Goal: Task Accomplishment & Management: Use online tool/utility

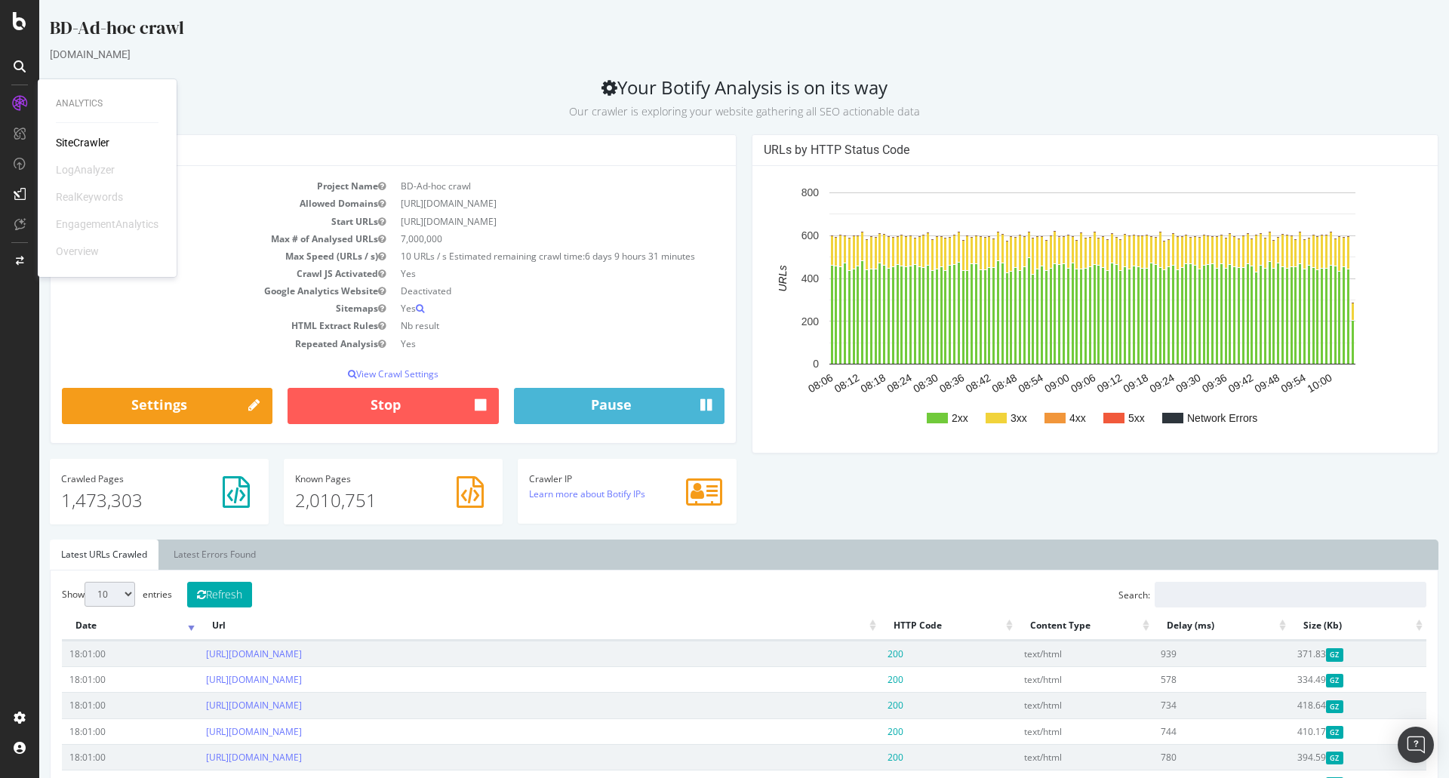
click at [100, 143] on div "SiteCrawler" at bounding box center [83, 142] width 54 height 15
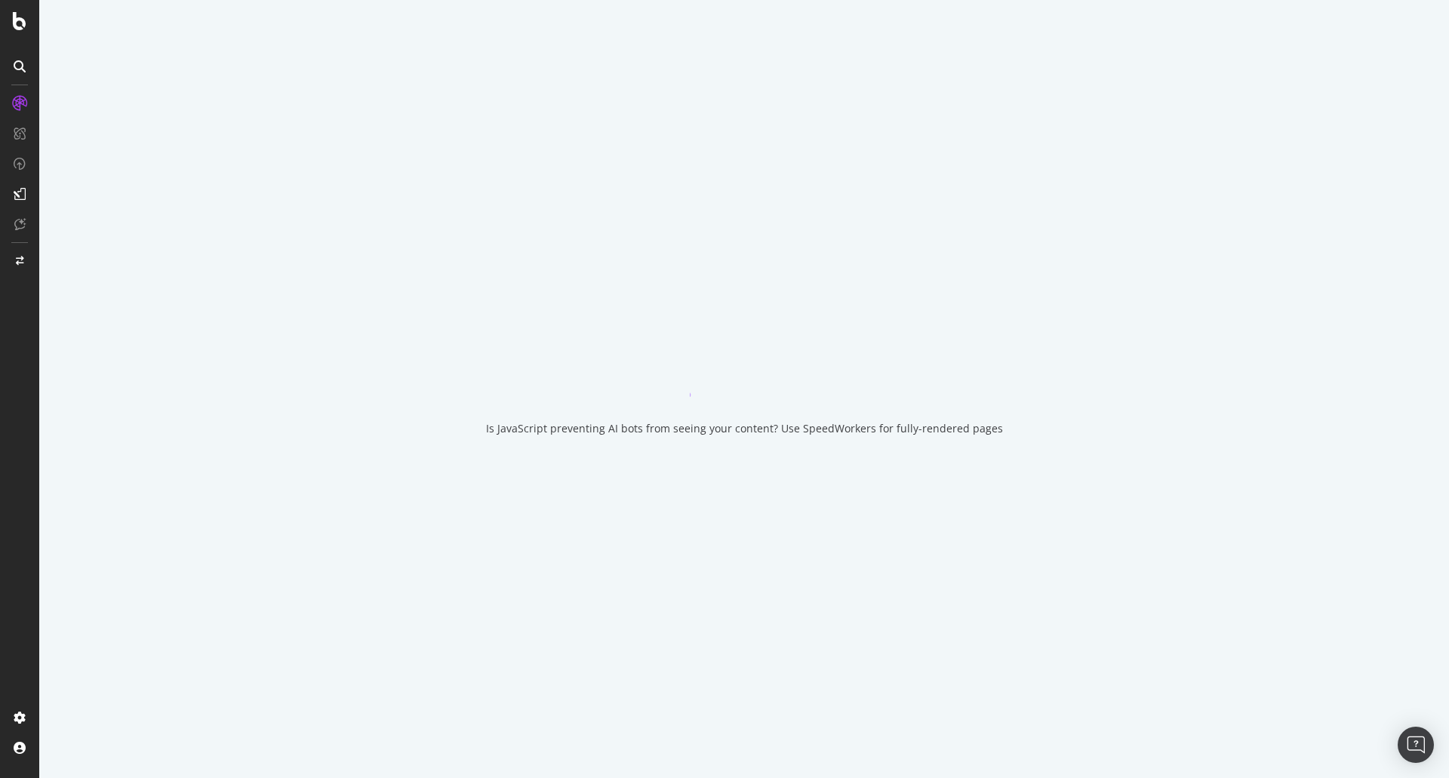
click at [16, 11] on div at bounding box center [19, 389] width 39 height 778
click at [18, 23] on icon at bounding box center [20, 21] width 14 height 18
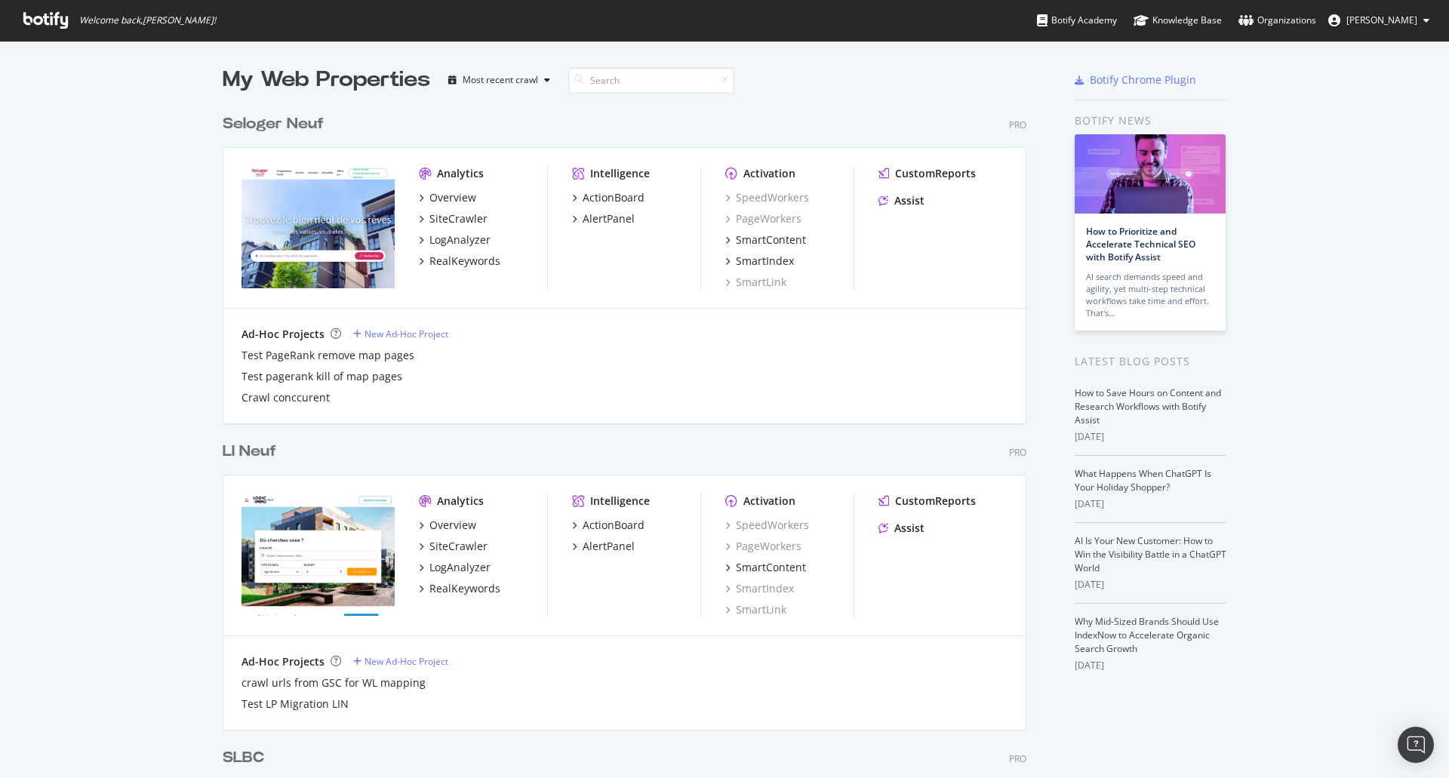
scroll to position [767, 1426]
click at [620, 73] on input at bounding box center [651, 80] width 166 height 26
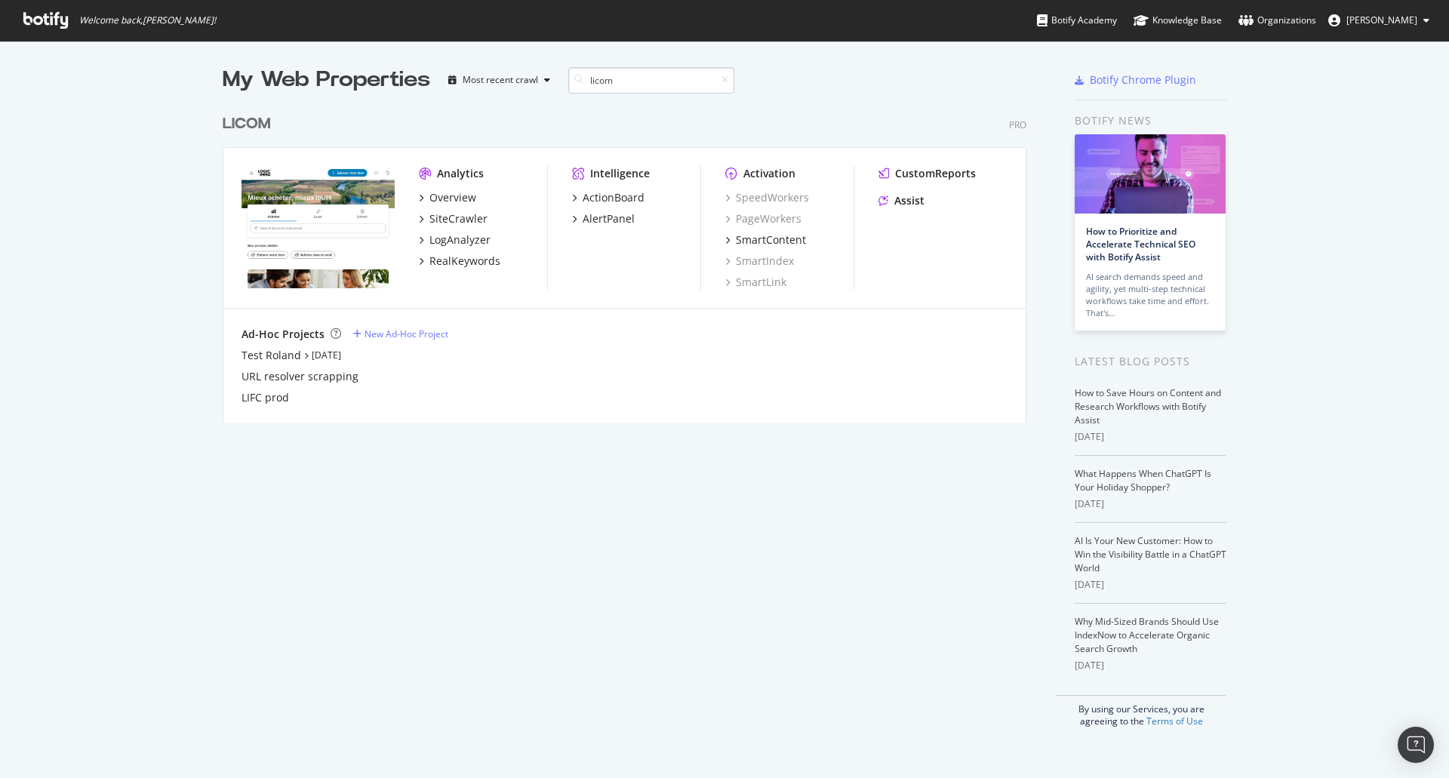
scroll to position [316, 804]
type input "licom"
click at [459, 220] on div "SiteCrawler" at bounding box center [458, 218] width 58 height 15
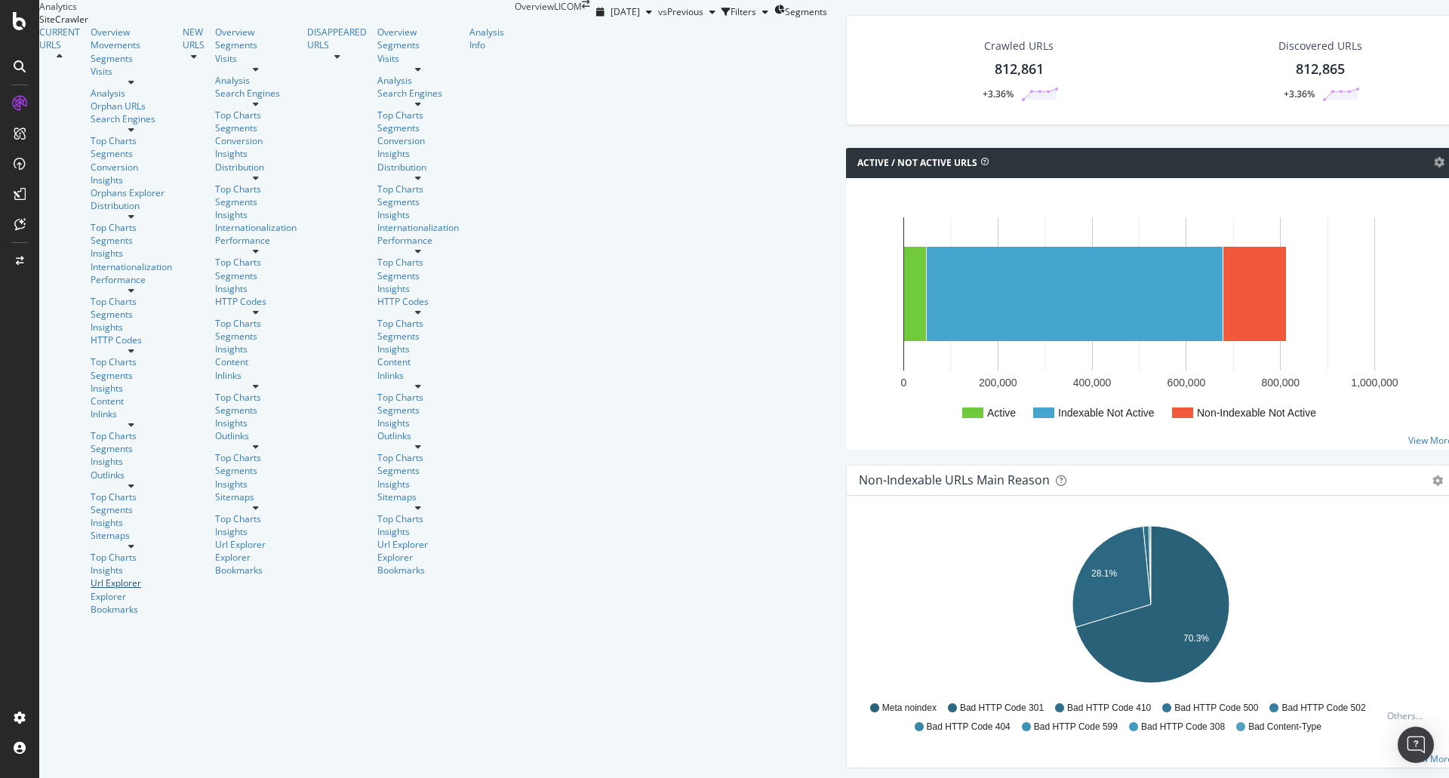
drag, startPoint x: 67, startPoint y: 365, endPoint x: 195, endPoint y: 387, distance: 130.1
click at [91, 576] on div "Url Explorer" at bounding box center [131, 582] width 81 height 13
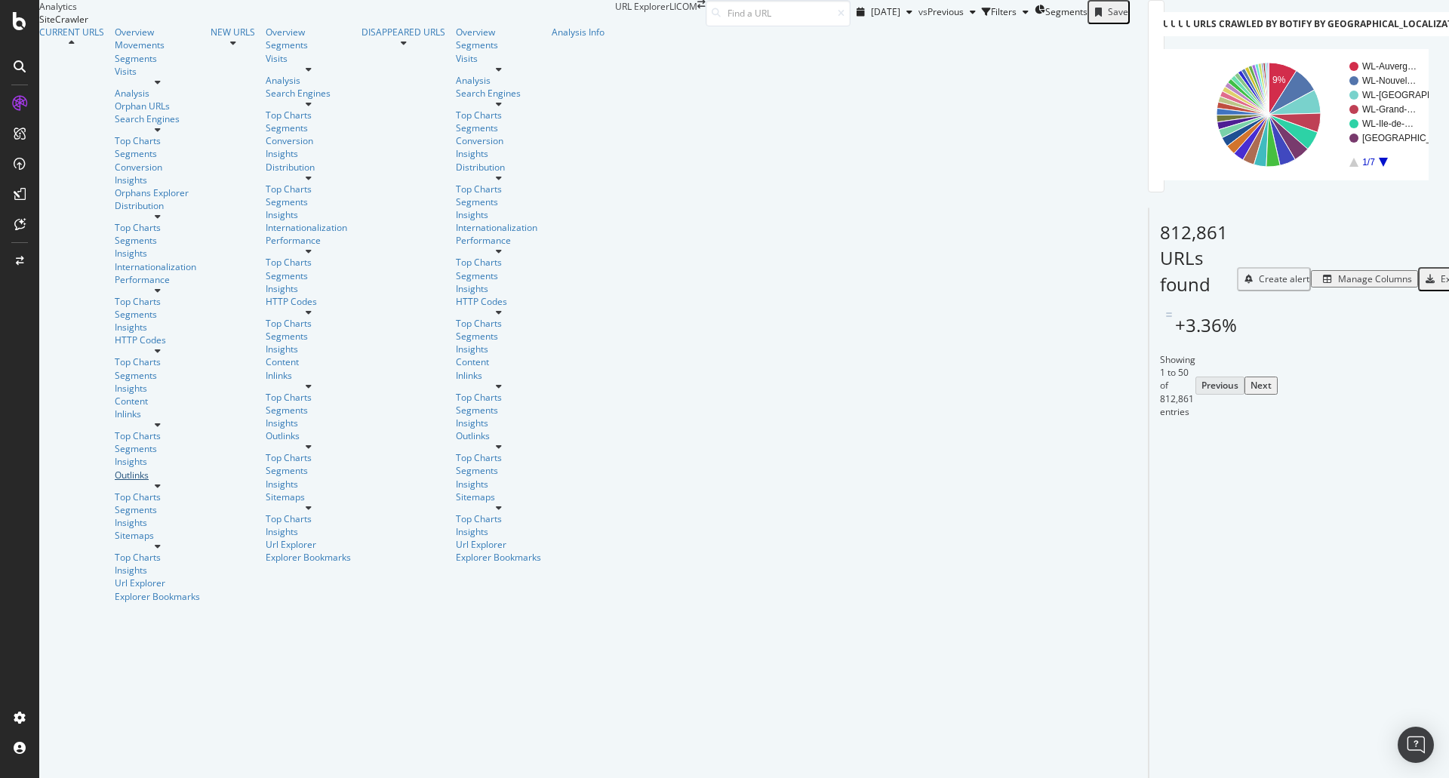
click at [115, 469] on div "Outlinks" at bounding box center [157, 475] width 85 height 13
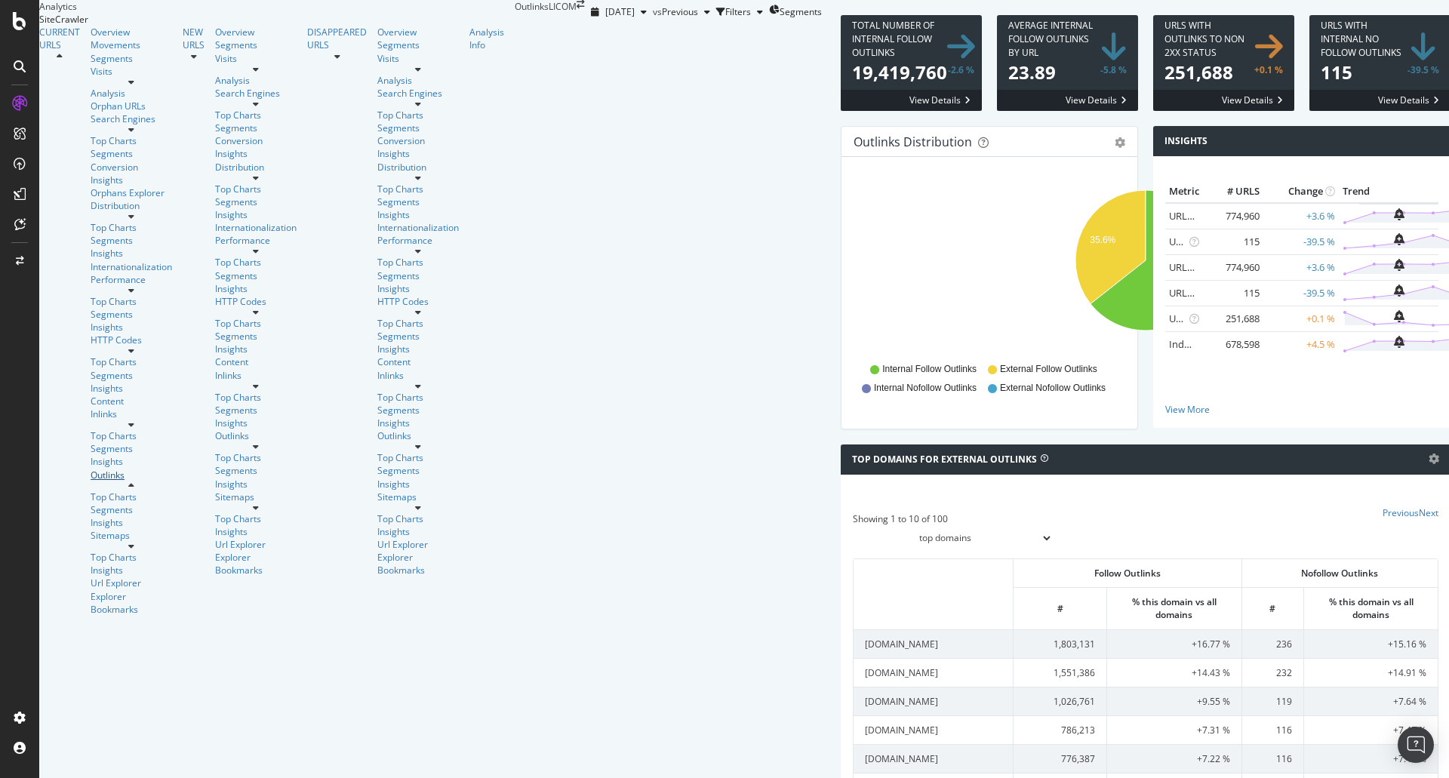
scroll to position [377, 0]
click at [853, 525] on select "top domains top subdomains" at bounding box center [953, 538] width 200 height 26
select select "links/top/subdomains"
click at [853, 525] on select "top domains top subdomains" at bounding box center [953, 538] width 200 height 26
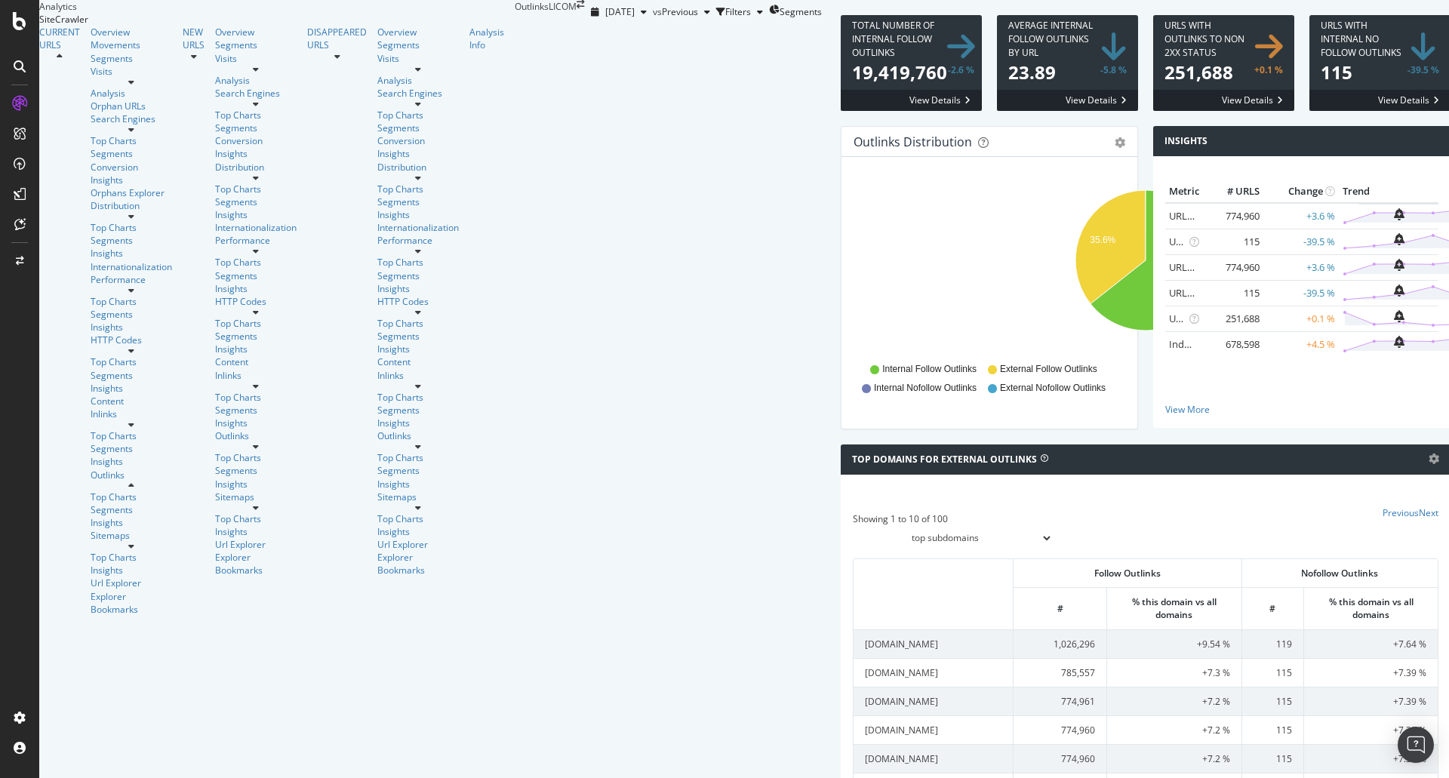
click at [853, 506] on div at bounding box center [1145, 528] width 585 height 45
click at [1418, 506] on link "Next" at bounding box center [1428, 512] width 20 height 13
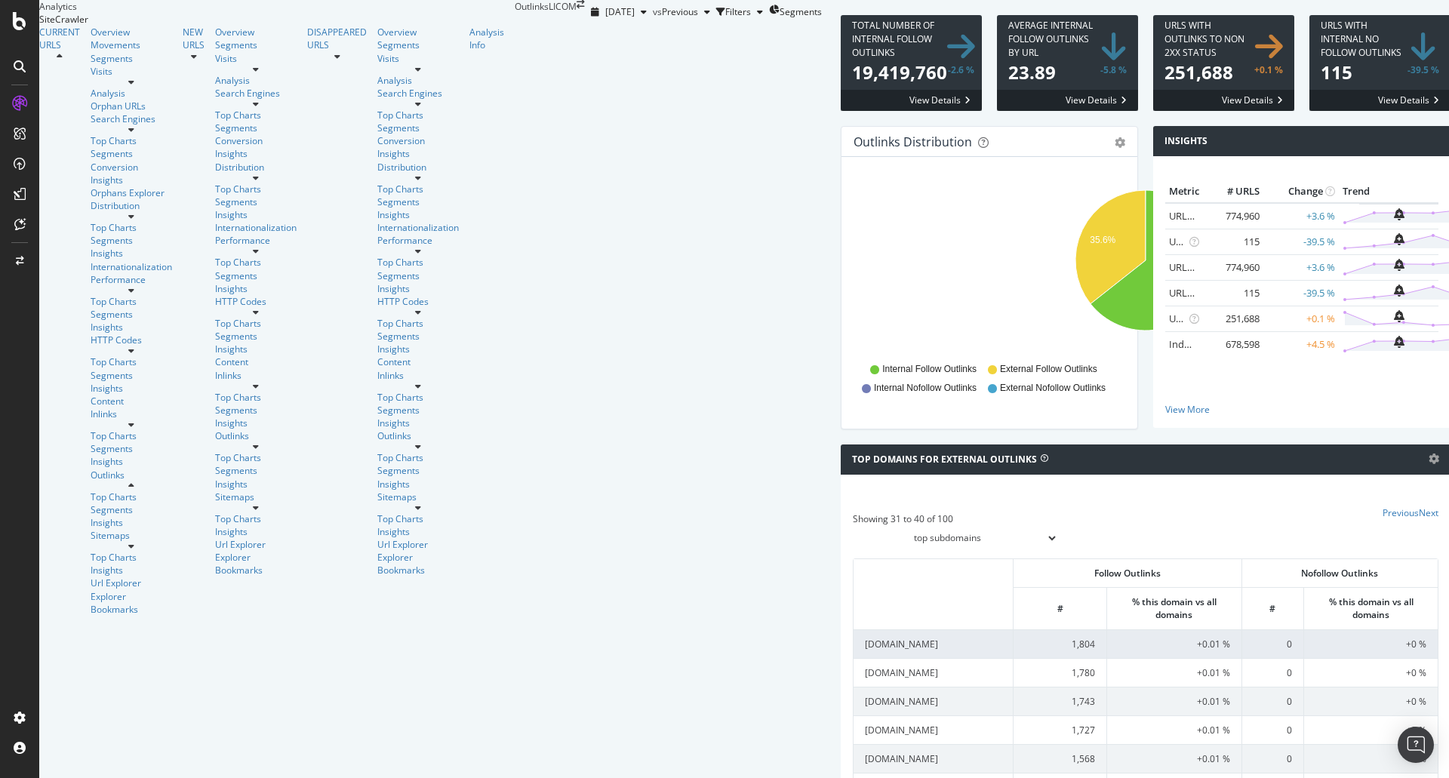
scroll to position [302, 0]
click at [1382, 506] on link "Previous" at bounding box center [1400, 512] width 36 height 13
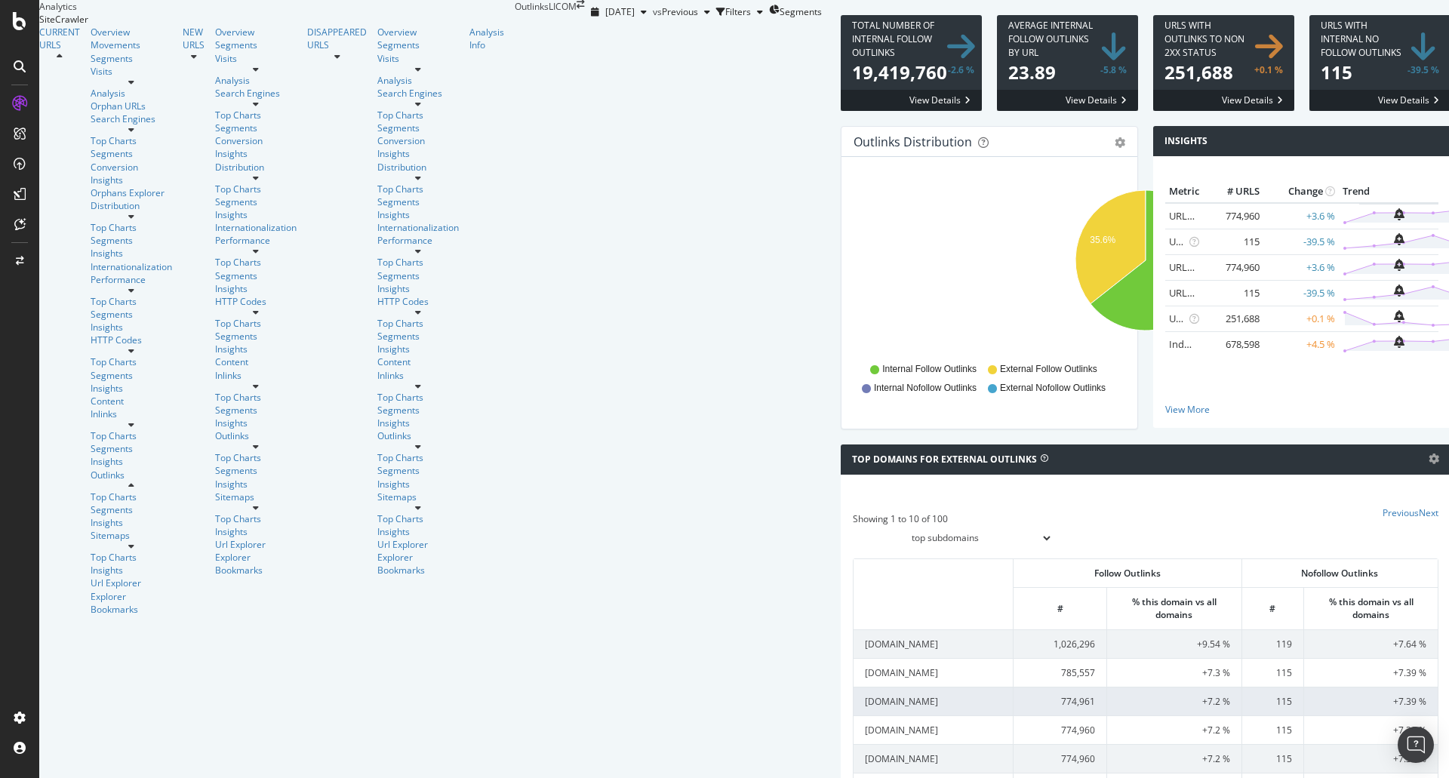
scroll to position [0, 0]
click at [1075, 304] on icon "A chart." at bounding box center [1110, 247] width 70 height 114
